Goal: Find specific page/section: Find specific page/section

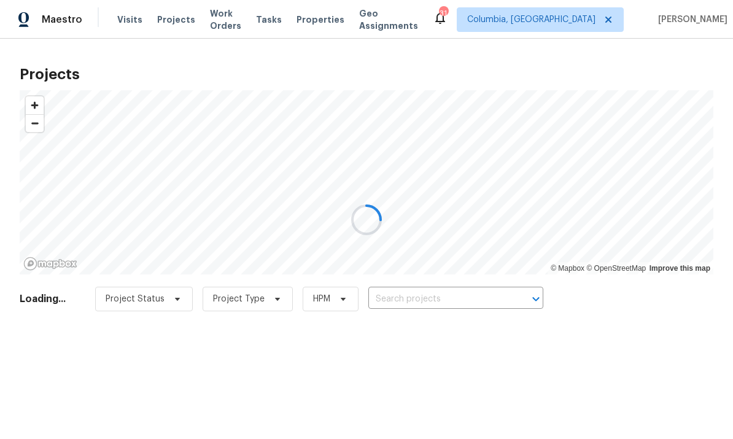
click at [431, 292] on div at bounding box center [366, 219] width 733 height 439
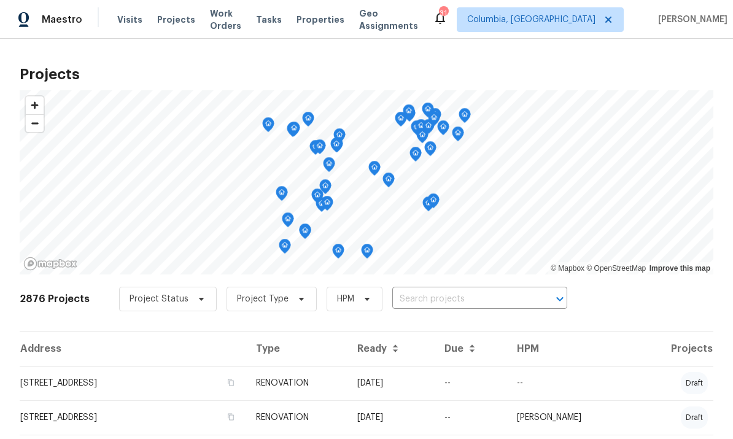
click at [455, 299] on input "text" at bounding box center [462, 299] width 141 height 19
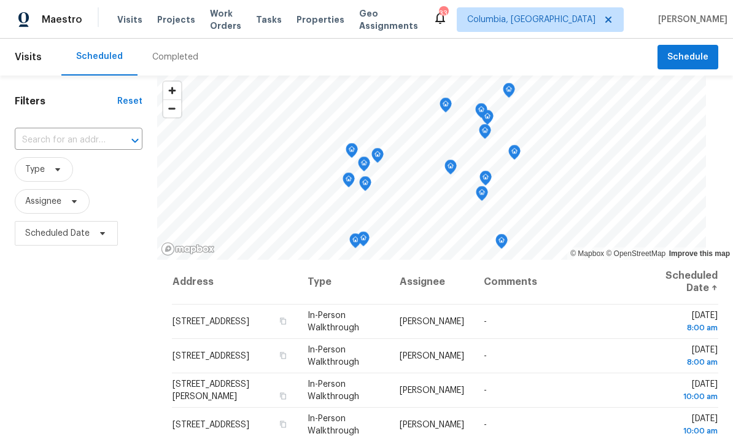
click at [171, 17] on span "Projects" at bounding box center [176, 20] width 38 height 12
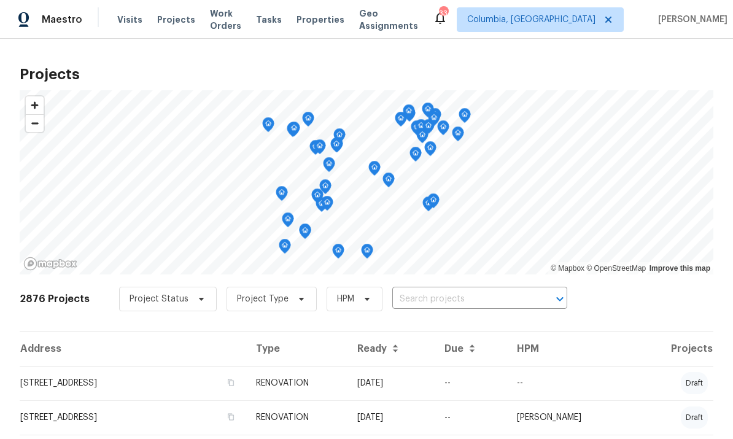
click at [445, 302] on input "text" at bounding box center [462, 299] width 141 height 19
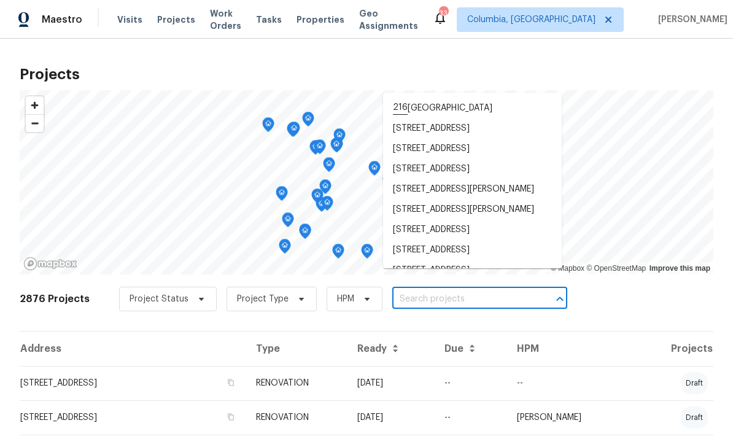
click at [325, 20] on span "Properties" at bounding box center [320, 20] width 48 height 12
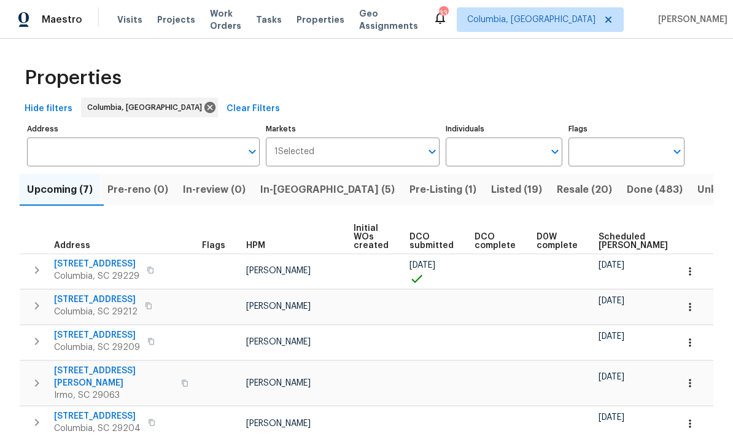
click at [301, 183] on span "In-reno (5)" at bounding box center [327, 189] width 134 height 17
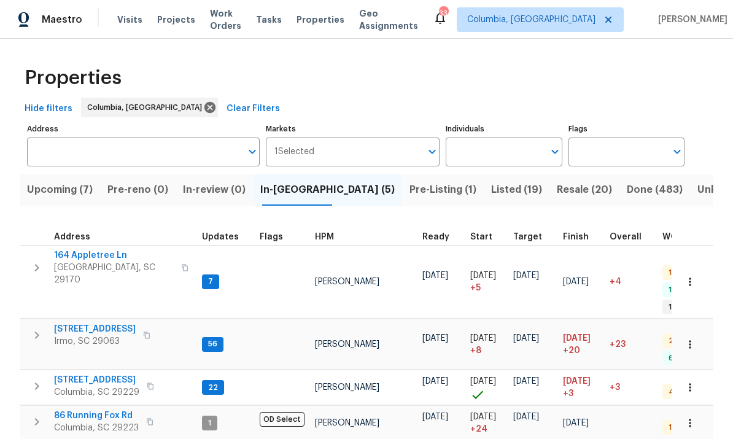
scroll to position [10, 0]
click at [89, 323] on span "[STREET_ADDRESS]" at bounding box center [95, 329] width 82 height 12
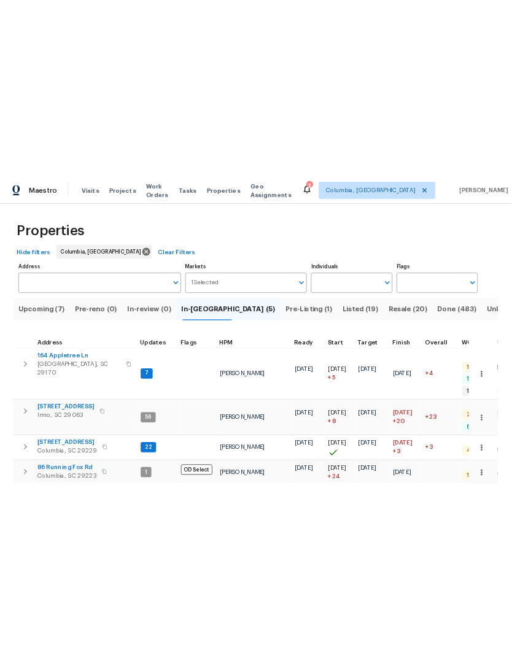
scroll to position [0, 0]
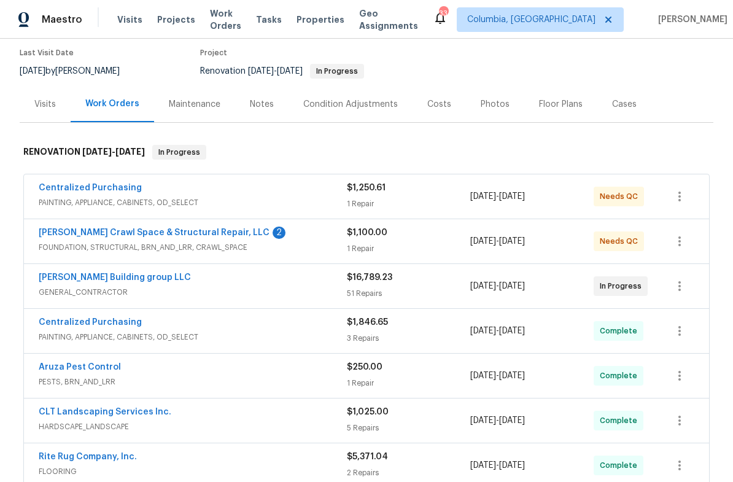
scroll to position [104, 0]
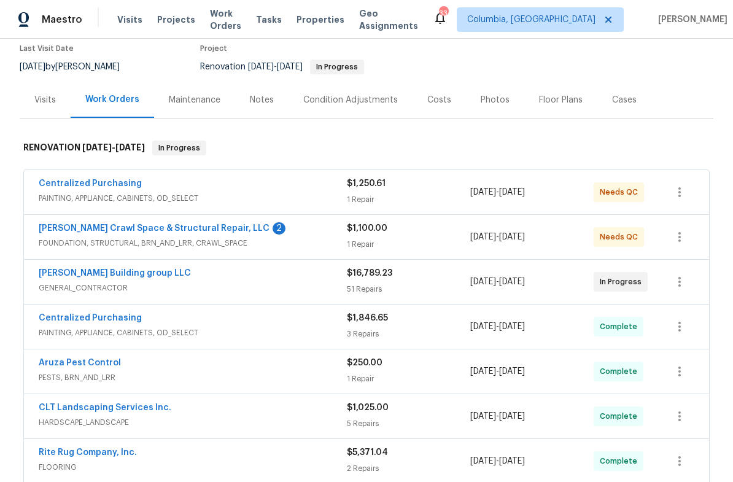
click at [194, 230] on link "Falcone Crawl Space & Structural Repair, LLC" at bounding box center [154, 228] width 231 height 9
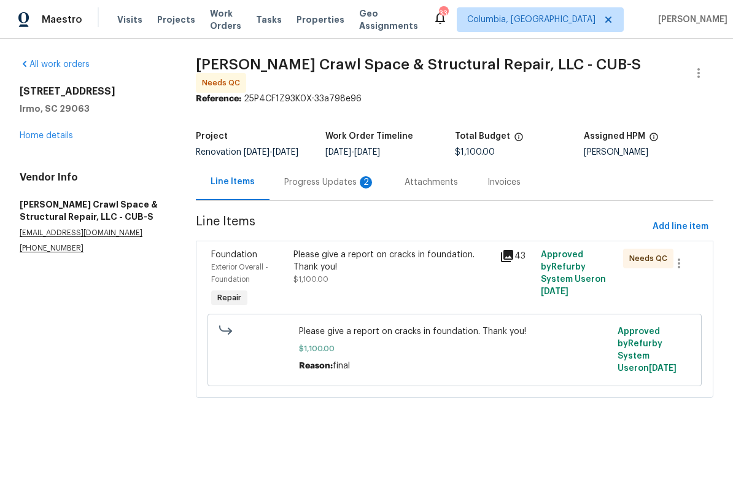
click at [317, 185] on div "Progress Updates 2" at bounding box center [329, 182] width 91 height 12
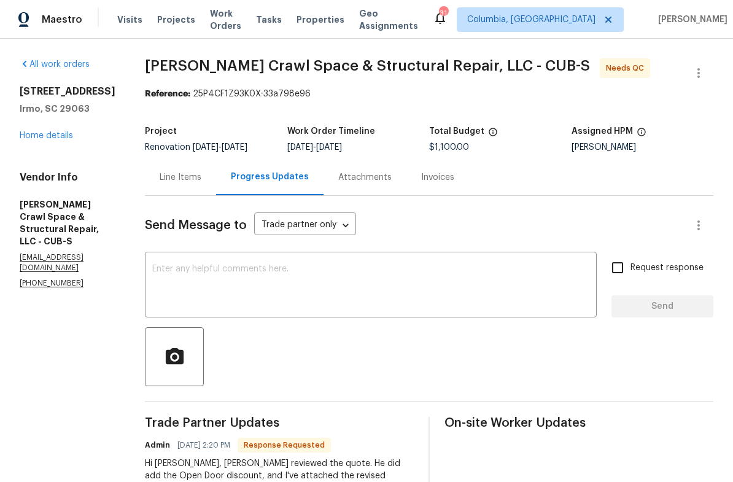
click at [196, 180] on div "Line Items" at bounding box center [181, 177] width 42 height 12
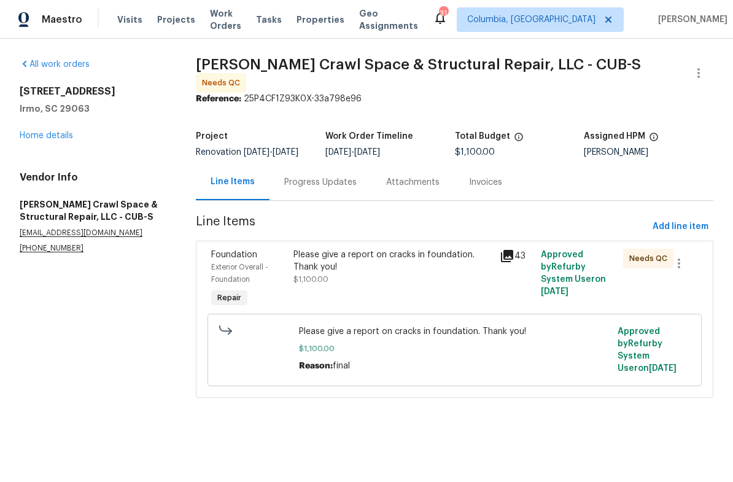
click at [49, 137] on link "Home details" at bounding box center [46, 135] width 53 height 9
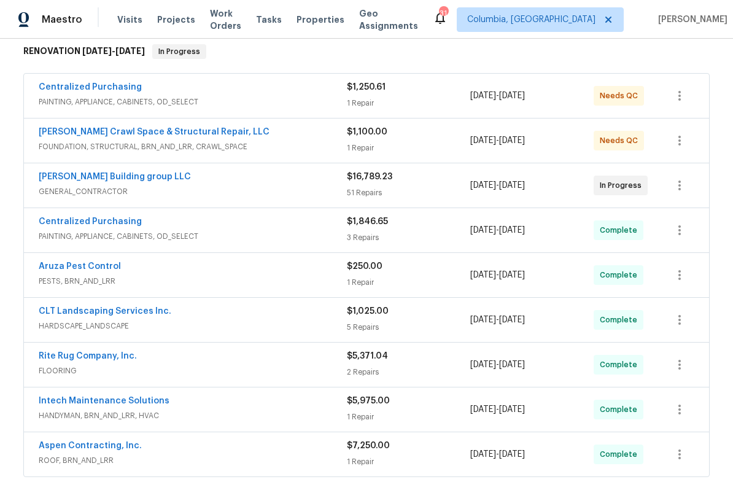
scroll to position [214, 0]
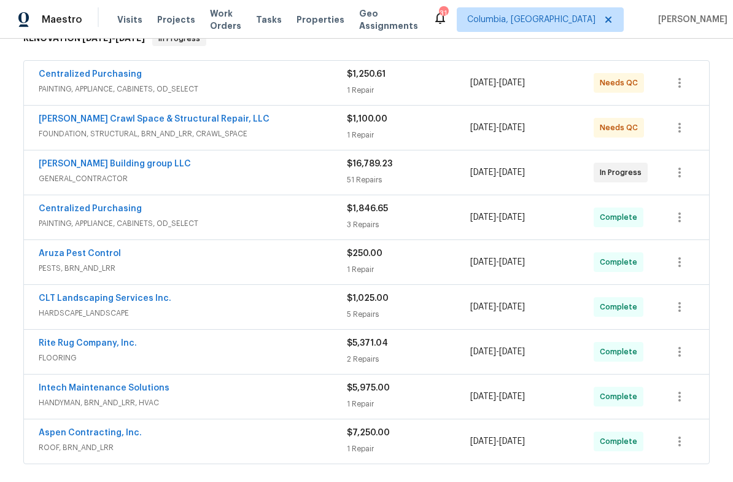
click at [116, 166] on link "Cobos Building group LLC" at bounding box center [115, 164] width 152 height 9
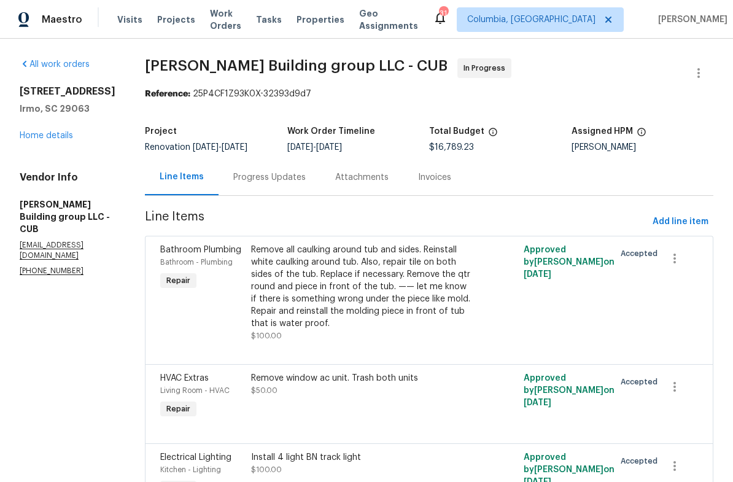
click at [259, 176] on div "Progress Updates" at bounding box center [269, 177] width 72 height 12
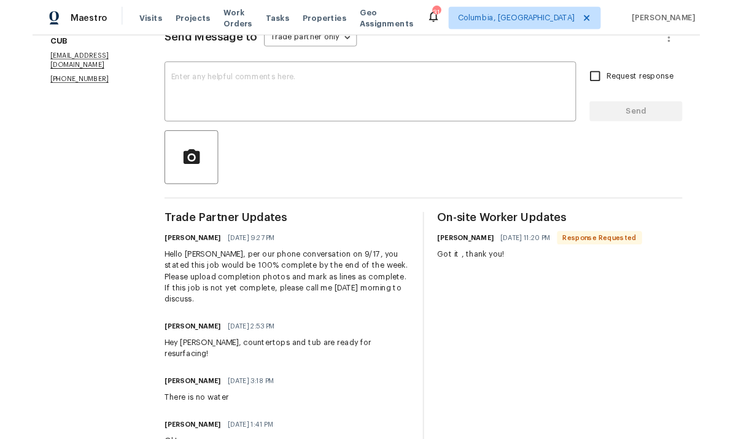
scroll to position [185, 0]
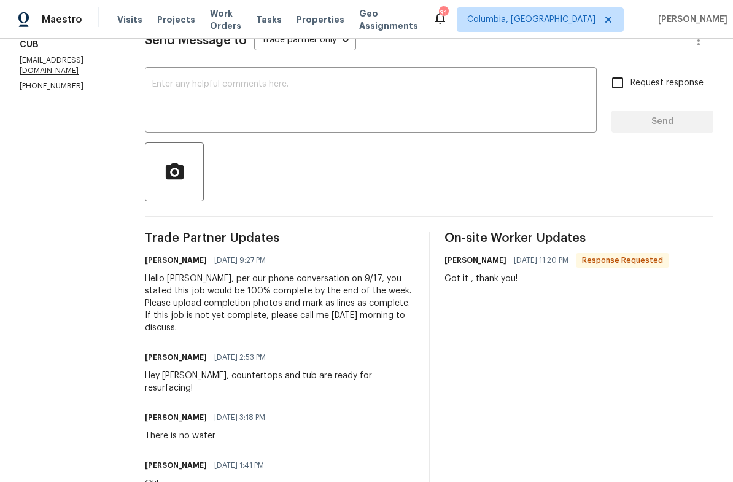
click at [363, 97] on textarea at bounding box center [370, 101] width 437 height 43
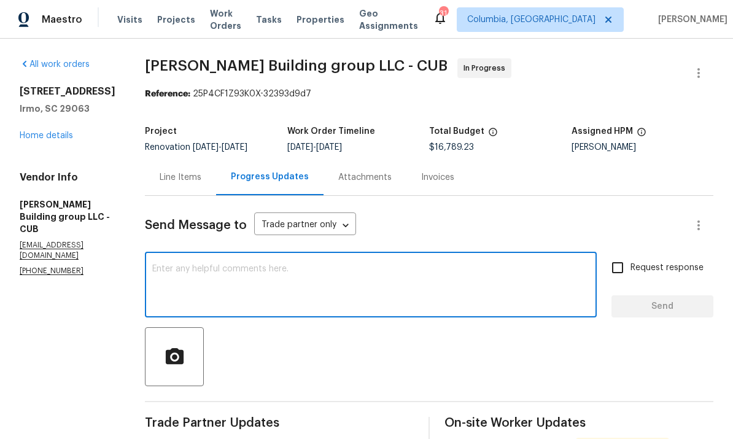
scroll to position [0, 0]
click at [52, 136] on link "Home details" at bounding box center [46, 135] width 53 height 9
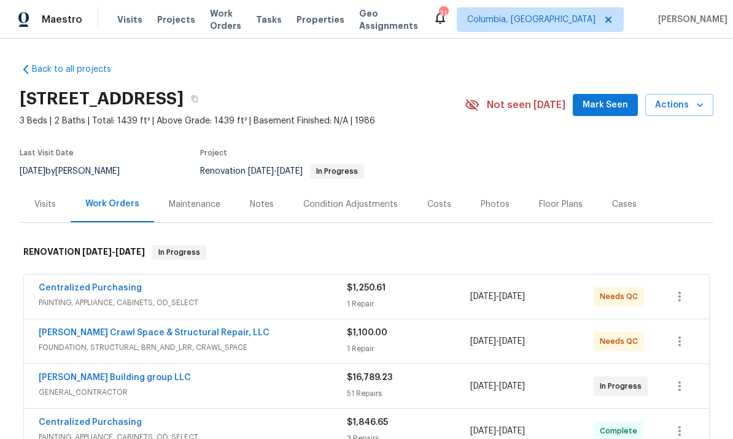
click at [262, 206] on div "Notes" at bounding box center [262, 204] width 24 height 12
